Goal: Task Accomplishment & Management: Complete application form

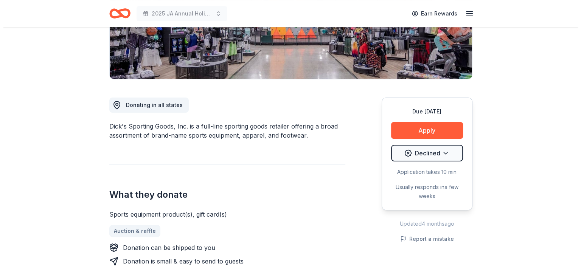
scroll to position [151, 0]
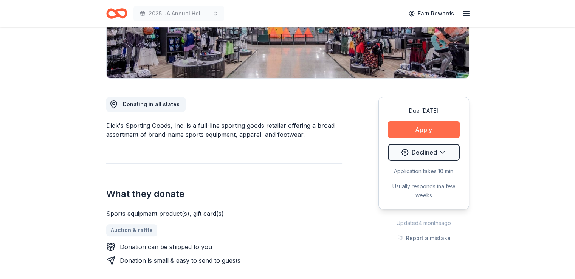
click at [408, 122] on button "Apply" at bounding box center [424, 129] width 72 height 17
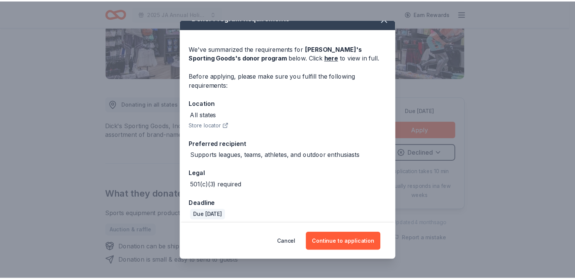
scroll to position [18, 0]
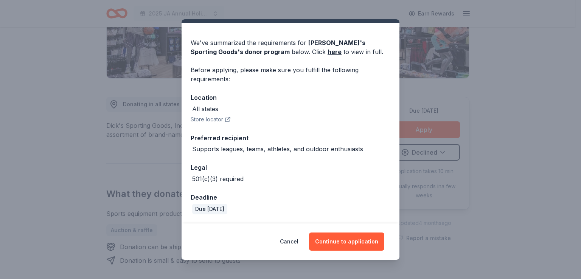
click at [158, 203] on div "Donor Program Requirements We've summarized the requirements for Dick's Sportin…" at bounding box center [290, 139] width 581 height 279
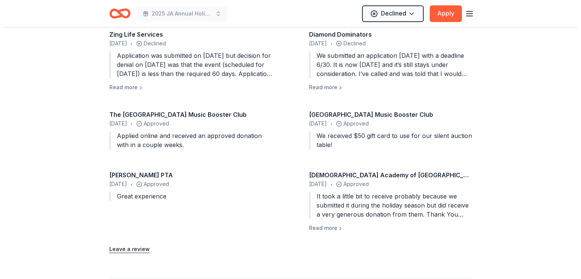
scroll to position [794, 0]
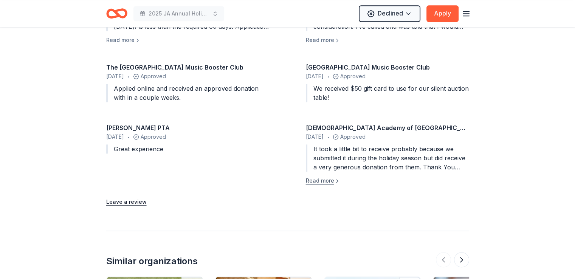
click at [319, 182] on button "Read more" at bounding box center [323, 180] width 34 height 9
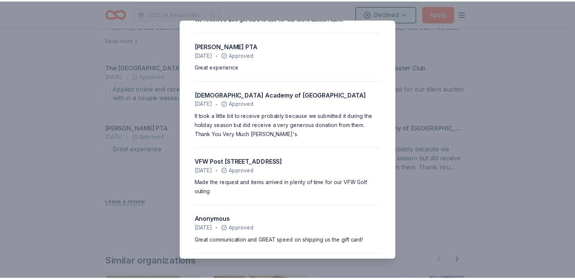
scroll to position [334, 0]
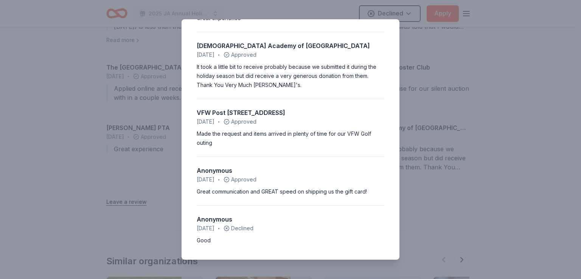
click at [154, 130] on div "4.3 • 9 reviews Zing Life Services August 2023 • Declined Application was submi…" at bounding box center [290, 139] width 581 height 279
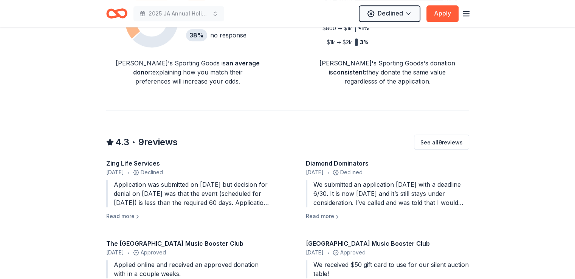
scroll to position [605, 0]
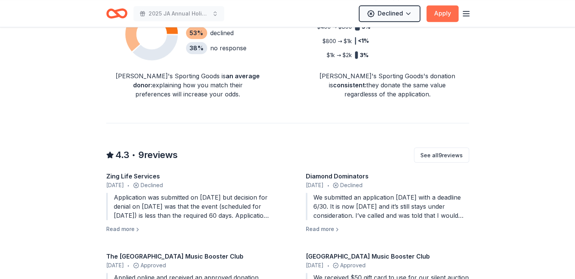
click at [445, 11] on button "Apply" at bounding box center [442, 13] width 32 height 17
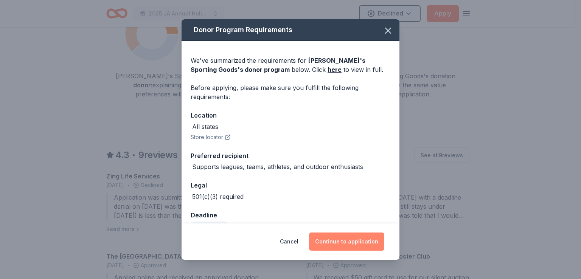
click at [356, 248] on button "Continue to application" at bounding box center [346, 242] width 75 height 18
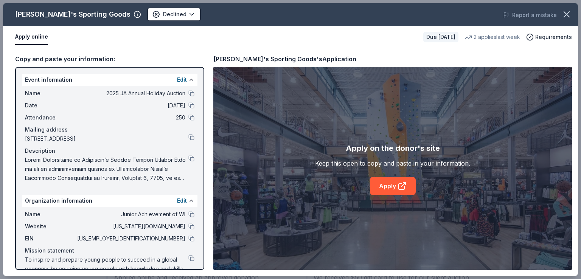
drag, startPoint x: 341, startPoint y: 159, endPoint x: 357, endPoint y: 168, distance: 18.3
click at [351, 164] on div "Keep this open to copy and paste in your information." at bounding box center [392, 163] width 155 height 9
click at [403, 192] on link "Apply" at bounding box center [393, 186] width 46 height 18
click at [0, 29] on div "Dick's Sporting Goods Declined Report a mistake Apply online Due in 23 days 2 a…" at bounding box center [290, 139] width 581 height 279
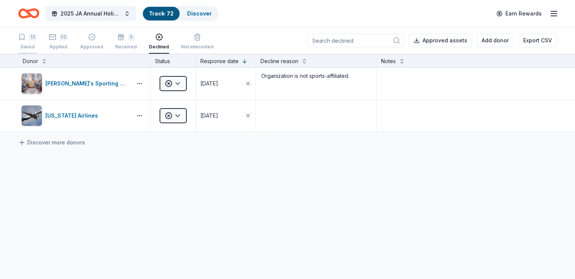
click at [37, 41] on div "13 Saved" at bounding box center [27, 41] width 19 height 17
